Goal: Information Seeking & Learning: Learn about a topic

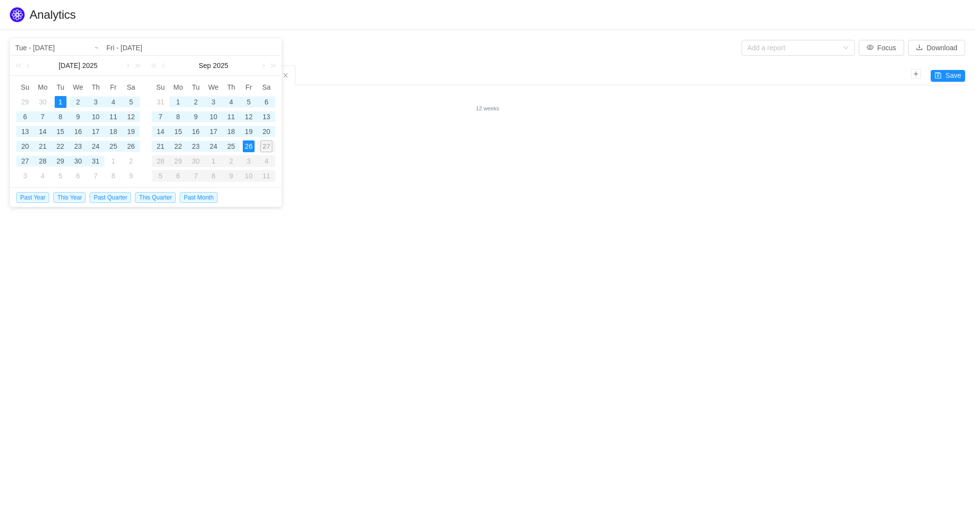
type input "Mon - Jan 01, 2024"
type input "Tue - Dec 31, 2024"
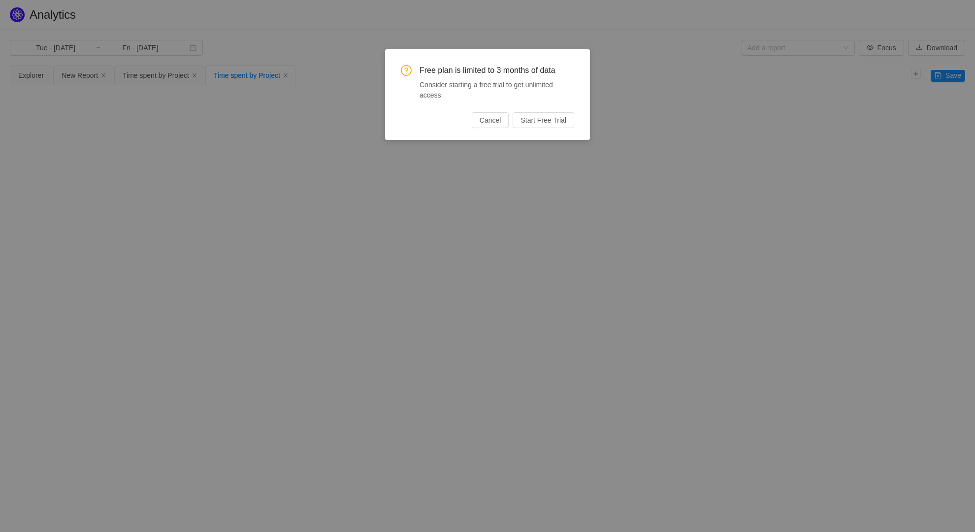
type input "Wed - [DATE]"
type input "Sat - [DATE]"
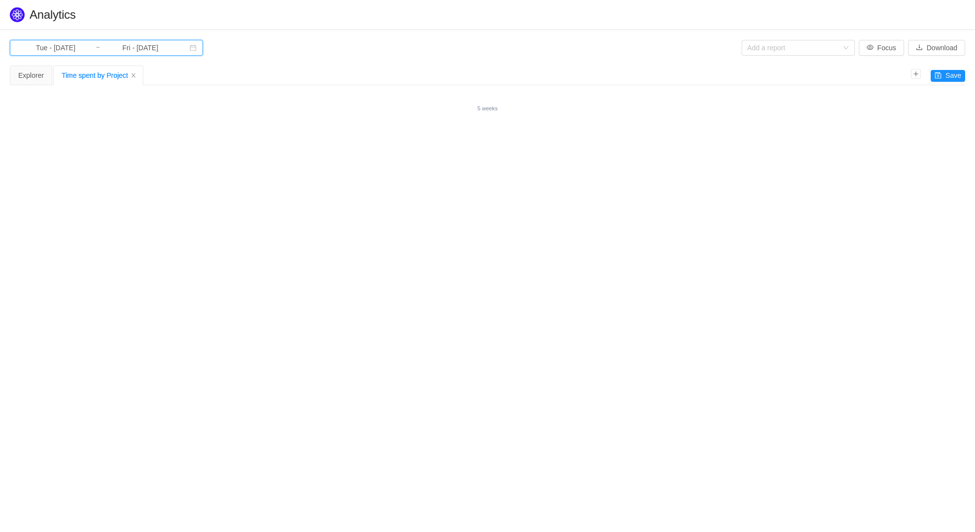
type input "Fri - Aug 08, 2025"
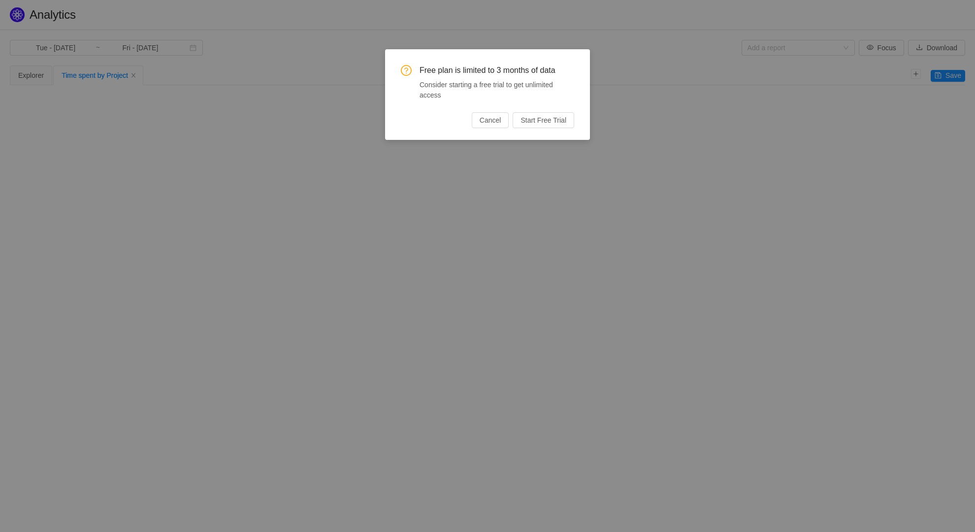
type input "Mon - [DATE]"
type input "Tue - Dec 31, 2024"
type input "Tue - [DATE]"
type input "Mon - [DATE]"
type input "Tue - Apr 01, 2025"
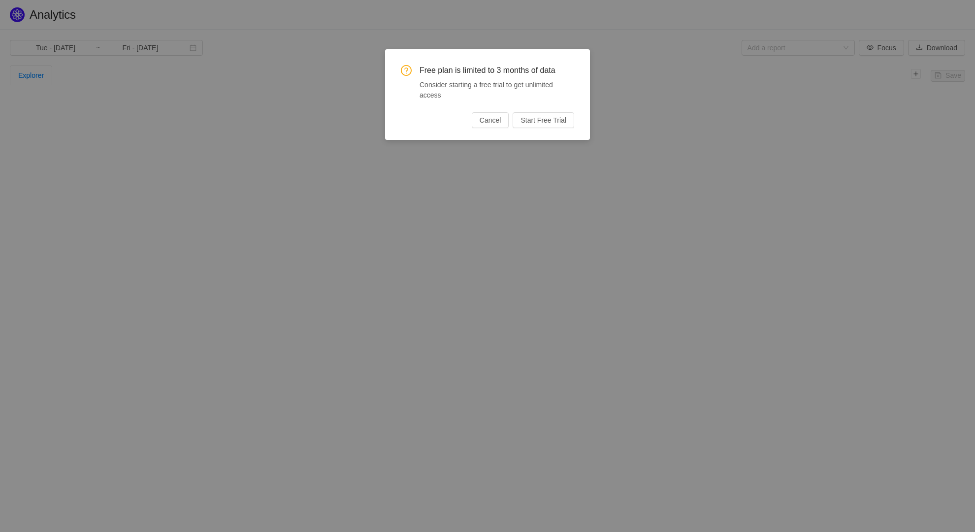
type input "Mon - Jun 30, 2025"
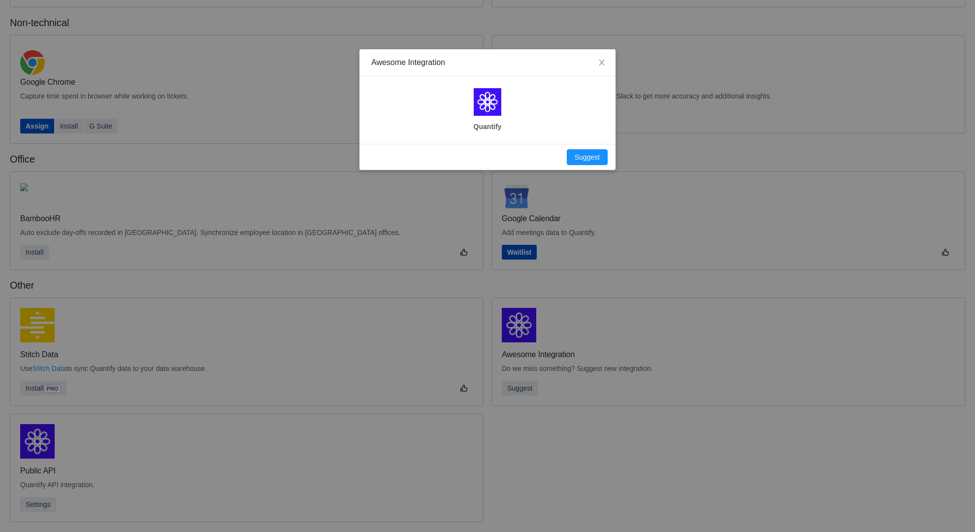
scroll to position [133, 0]
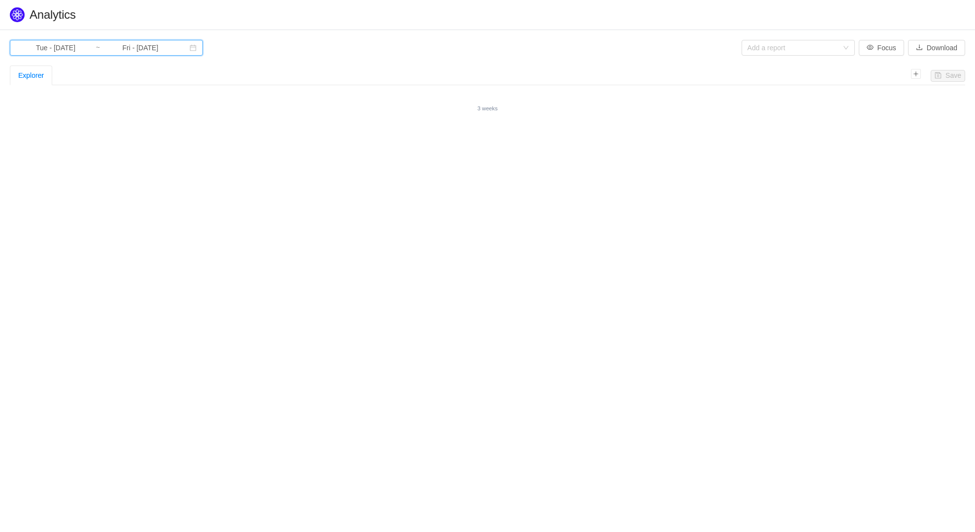
type input "Wed - Jul 16, 2025"
type input "Fri - Aug 08, 2025"
